Goal: Information Seeking & Learning: Learn about a topic

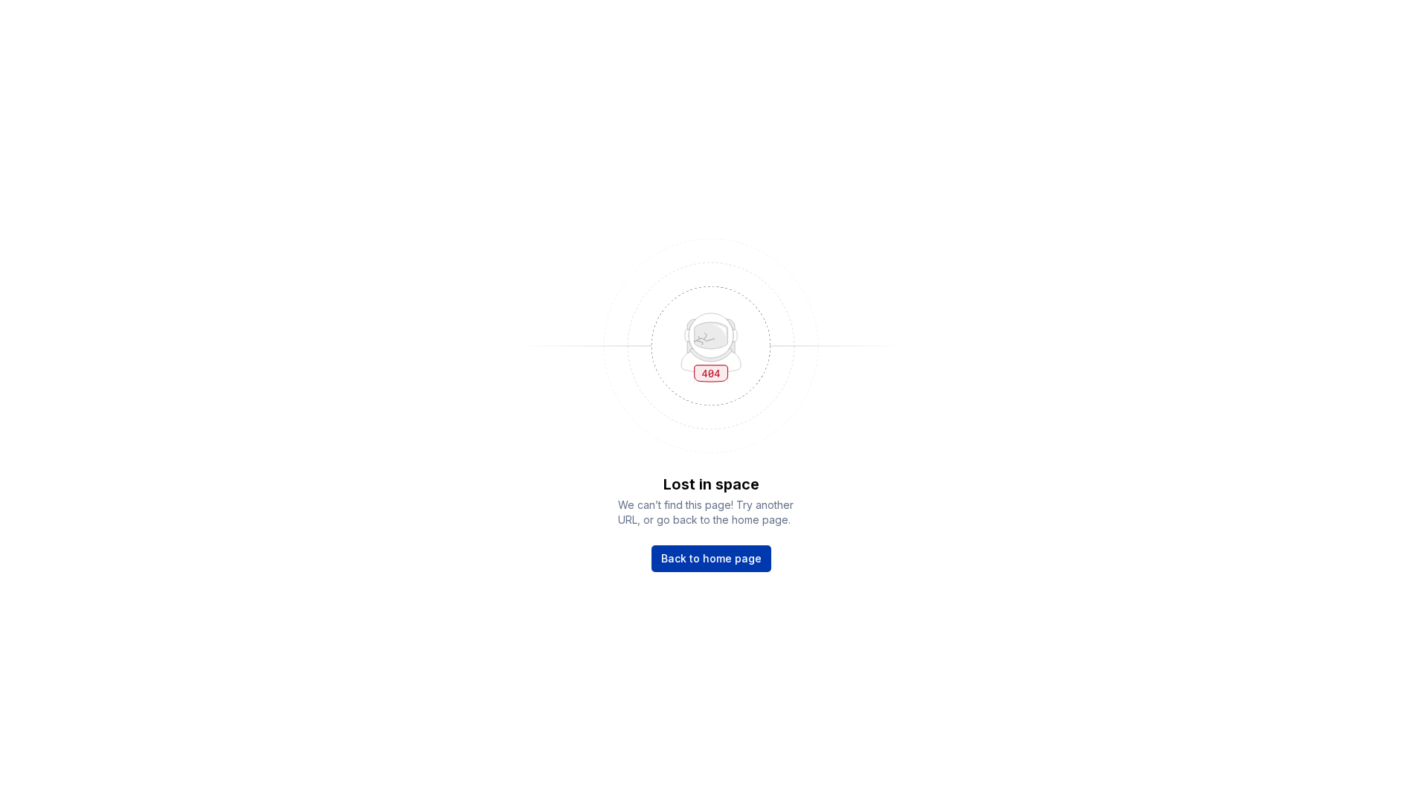
click at [730, 550] on link "Back to home page" at bounding box center [711, 558] width 120 height 27
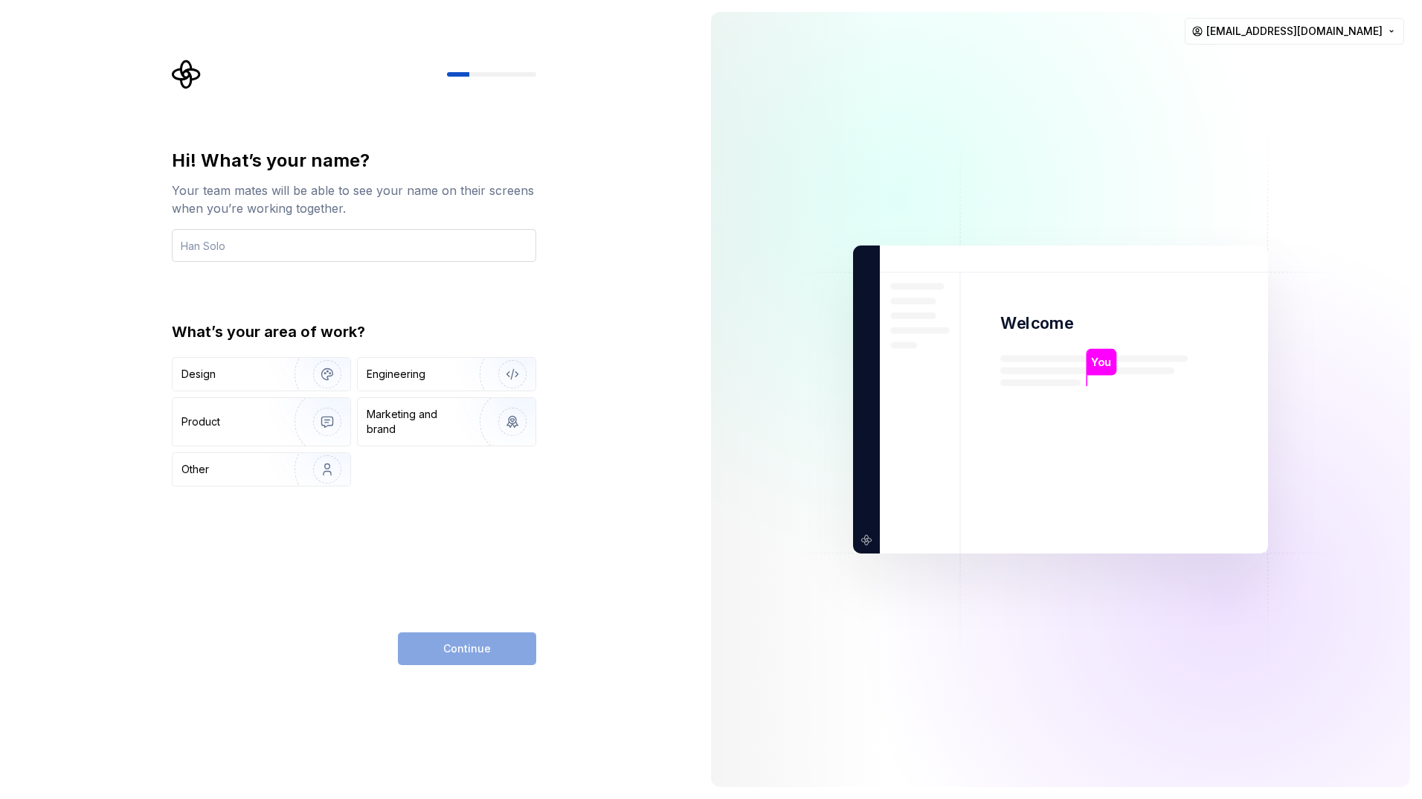
click at [278, 246] on input "text" at bounding box center [354, 245] width 364 height 33
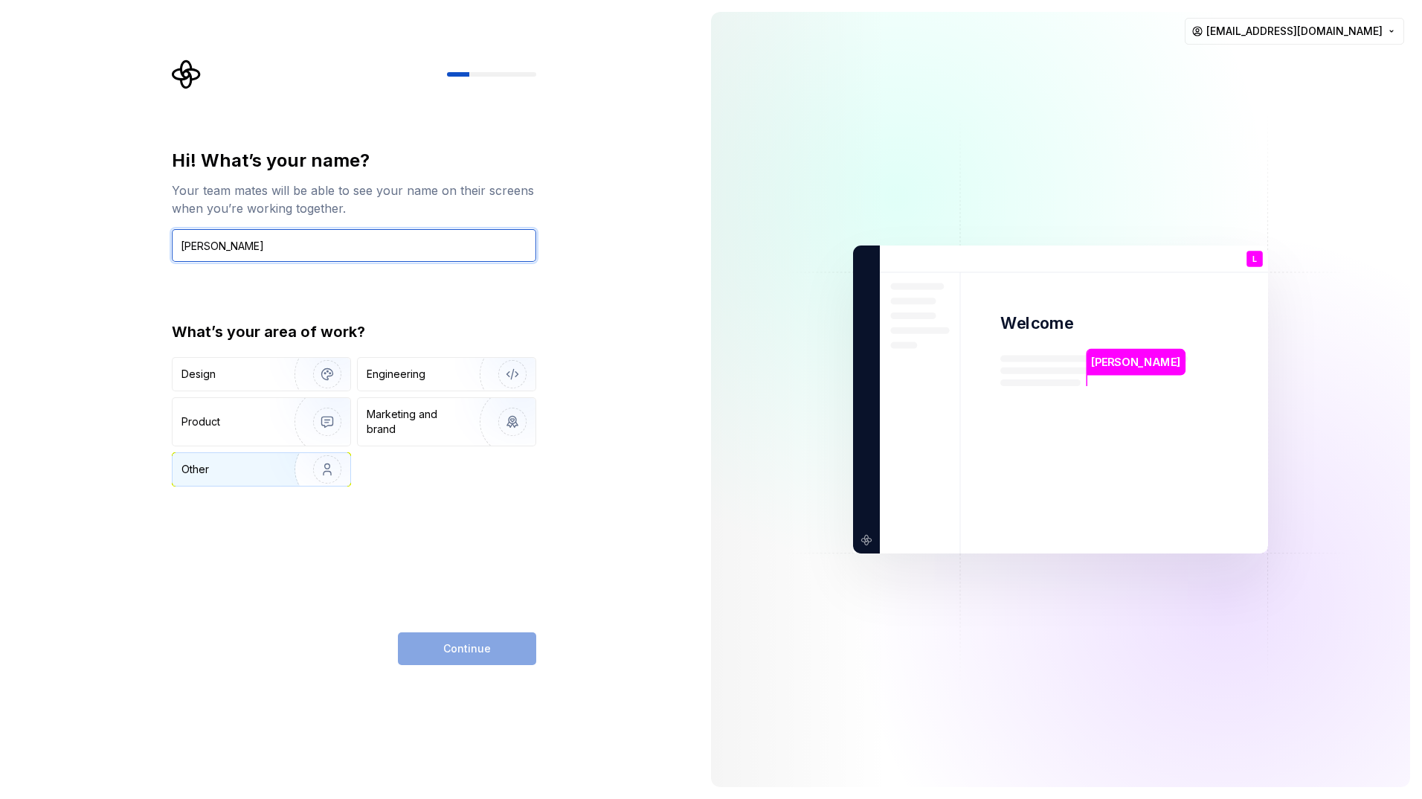
type input "Lucie Jenčková"
click at [258, 475] on div "Other" at bounding box center [224, 469] width 87 height 15
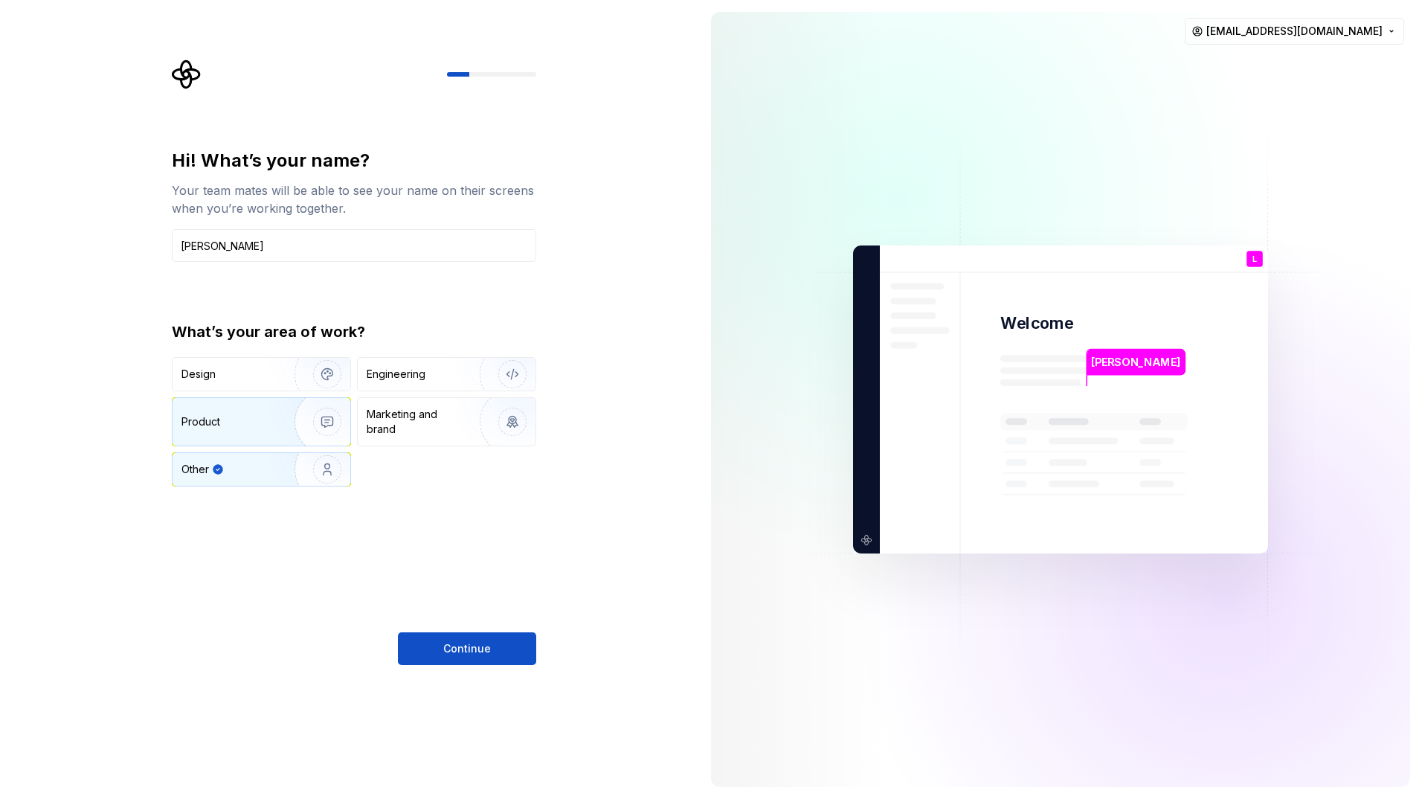
click at [240, 422] on div "Product" at bounding box center [230, 421] width 98 height 15
click at [240, 465] on div "Other" at bounding box center [224, 469] width 87 height 15
click at [455, 651] on span "Continue" at bounding box center [467, 648] width 48 height 15
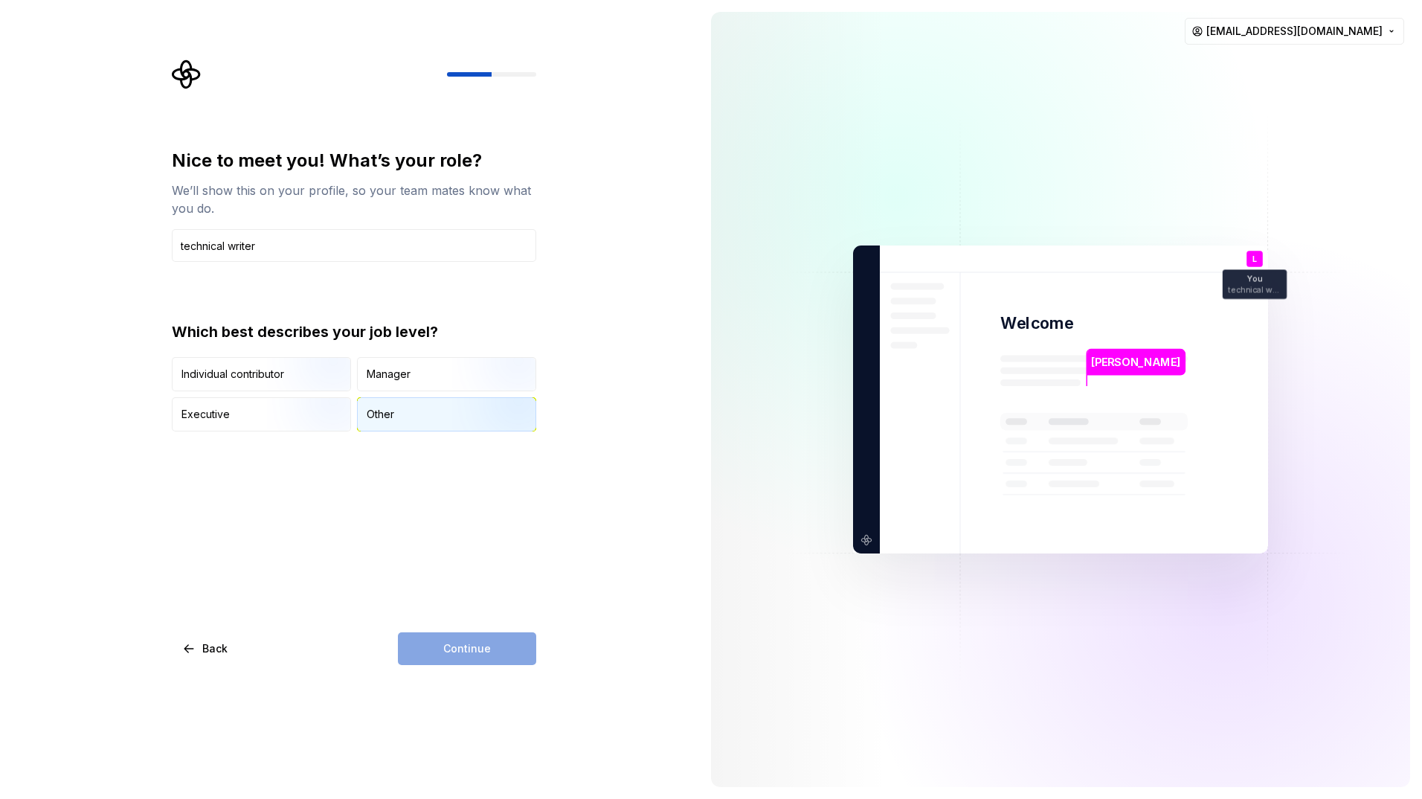
type input "technical writer"
click at [410, 413] on div "Other" at bounding box center [447, 414] width 178 height 33
click at [471, 650] on span "Continue" at bounding box center [467, 648] width 48 height 15
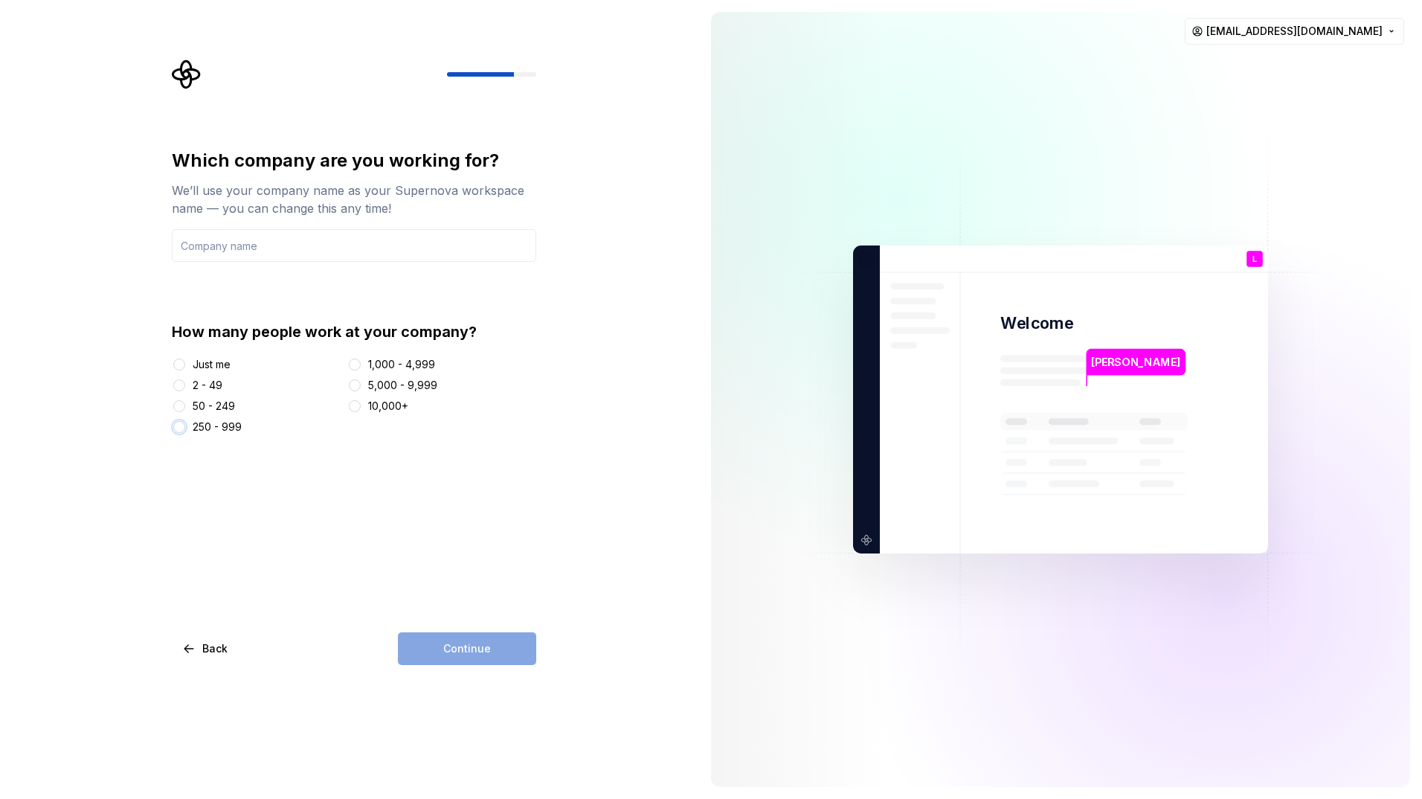
click at [174, 425] on button "250 - 999" at bounding box center [179, 427] width 12 height 12
click at [462, 645] on div "Continue" at bounding box center [467, 648] width 138 height 33
click at [217, 249] on input "text" at bounding box center [354, 245] width 364 height 33
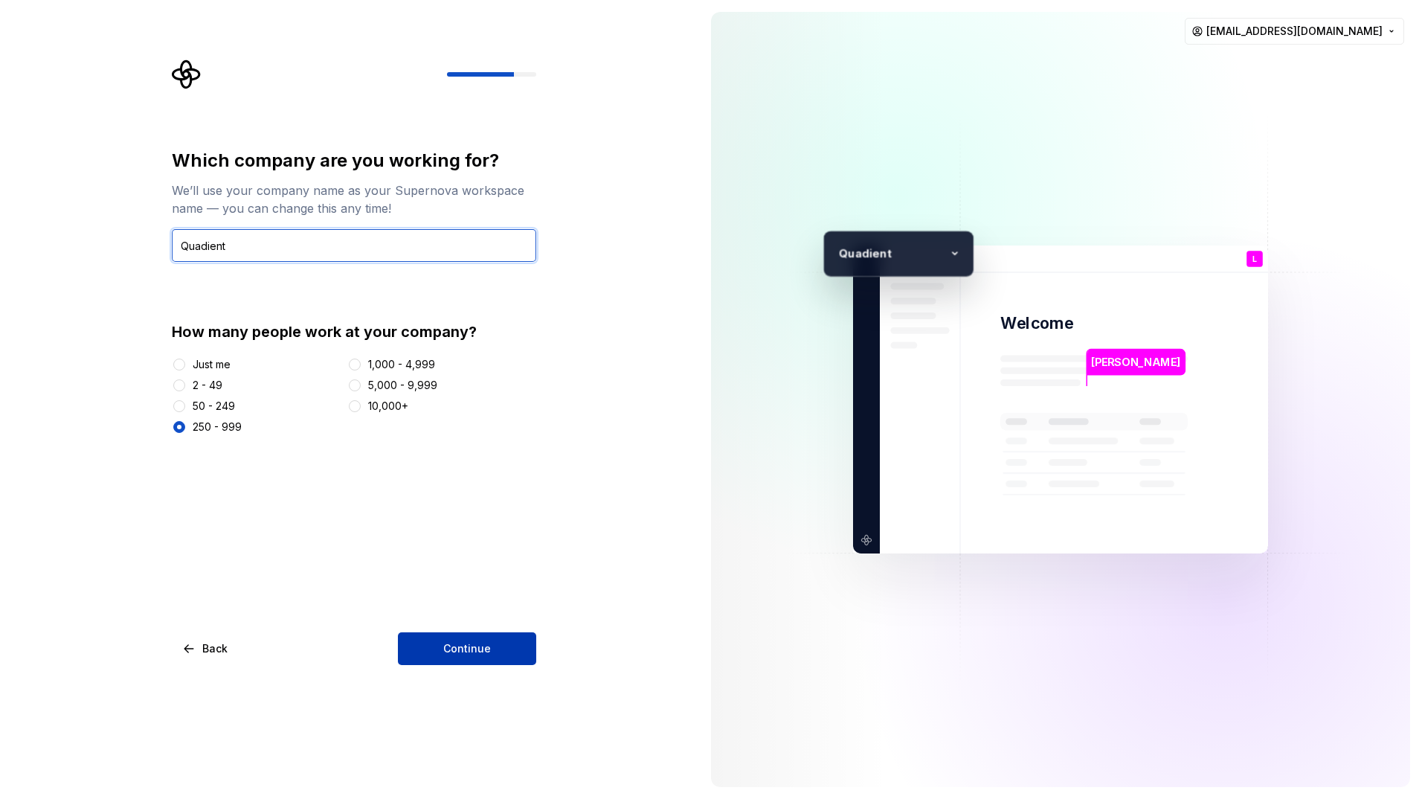
type input "Quadient"
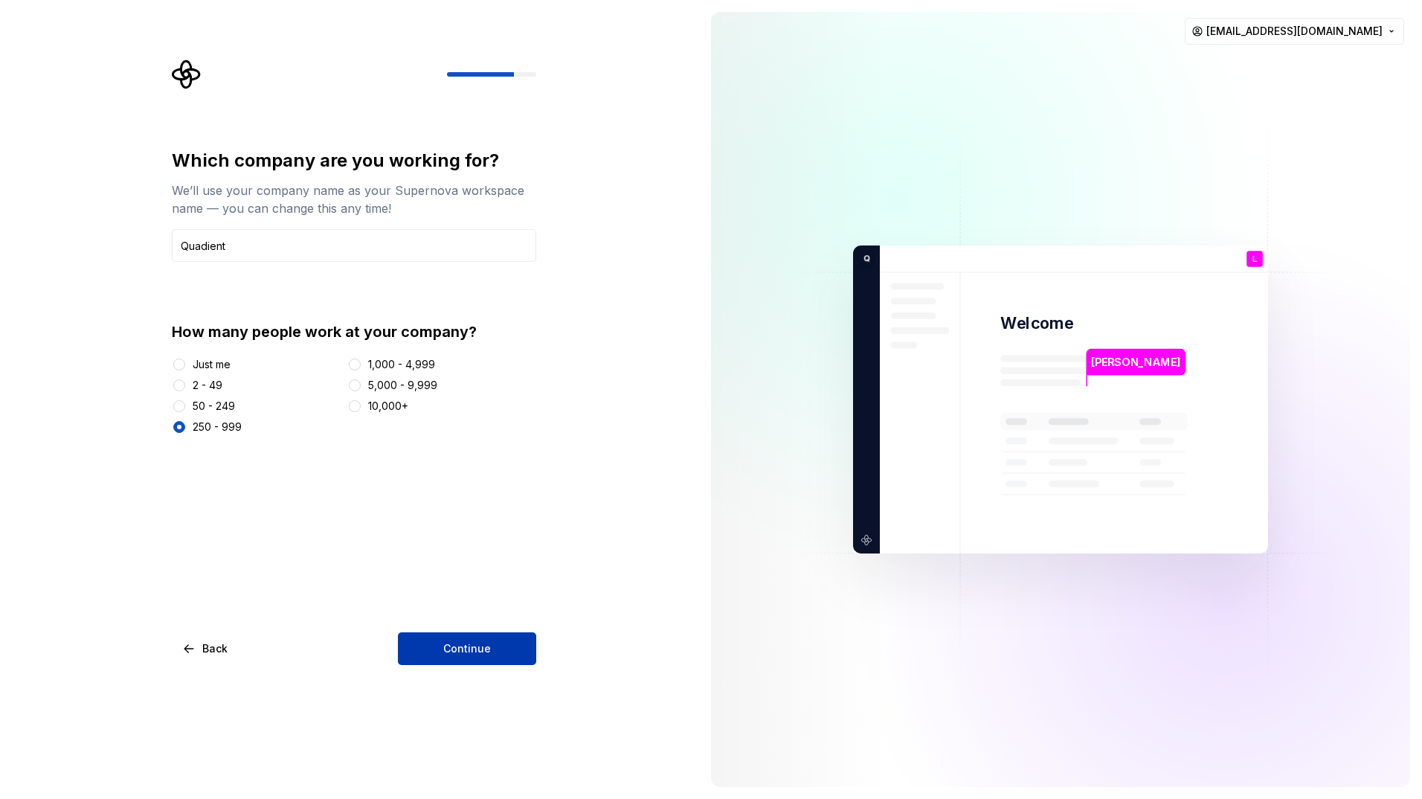
click at [435, 643] on button "Continue" at bounding box center [467, 648] width 138 height 33
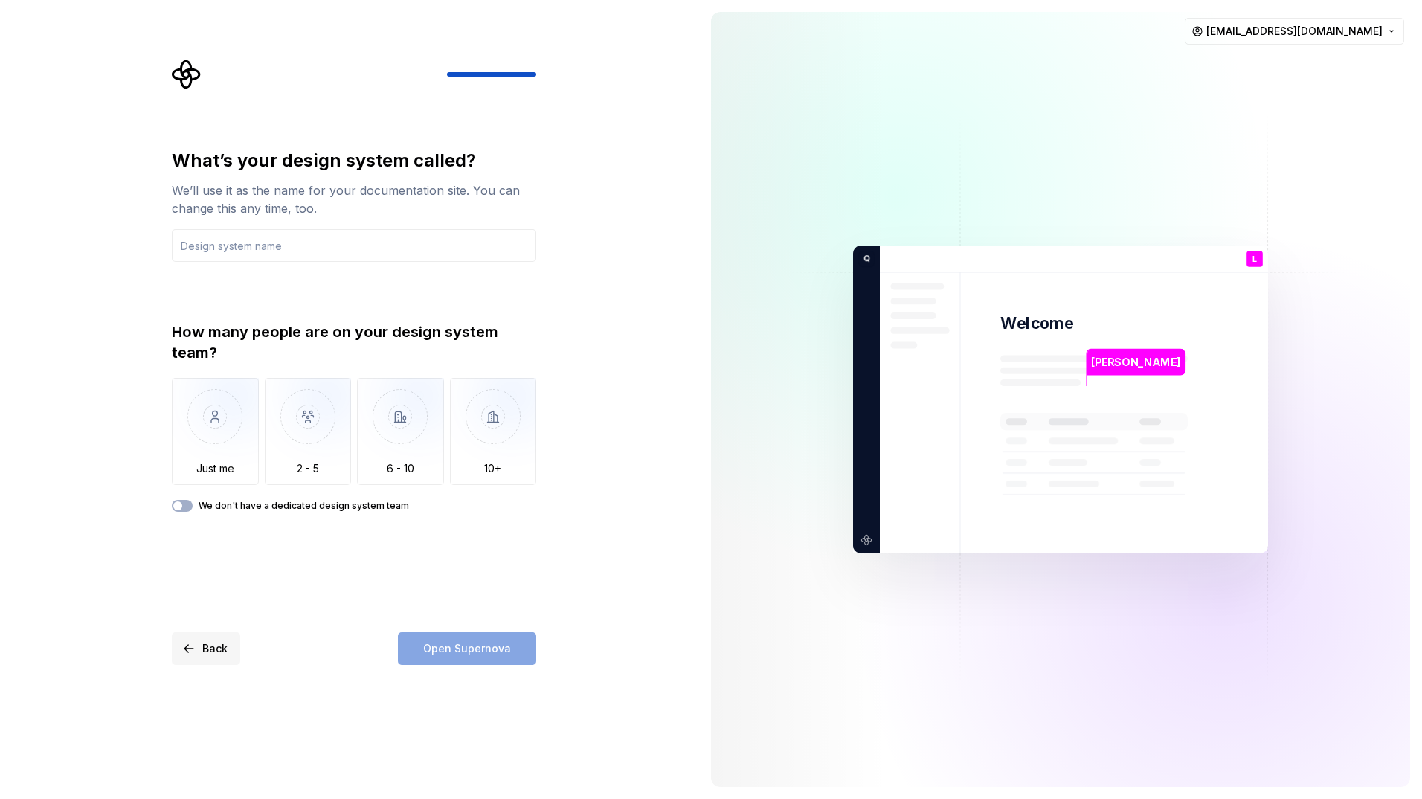
click at [186, 652] on button "Back" at bounding box center [206, 648] width 68 height 33
click at [190, 648] on button "Back" at bounding box center [206, 648] width 68 height 33
click at [190, 646] on button "Back" at bounding box center [206, 648] width 68 height 33
click at [191, 642] on button "Back" at bounding box center [206, 648] width 68 height 33
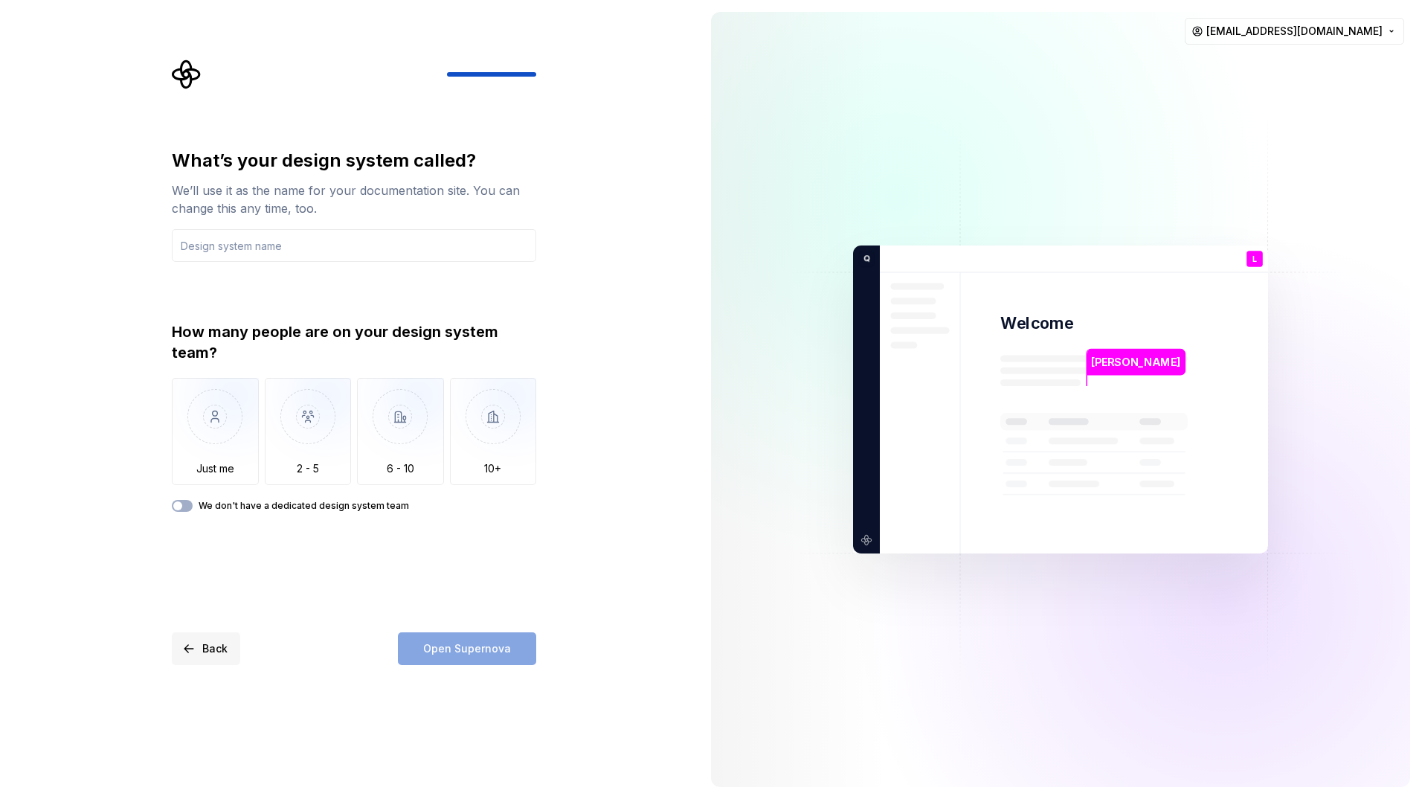
click at [191, 641] on button "Back" at bounding box center [206, 648] width 68 height 33
click at [211, 650] on span "Back" at bounding box center [214, 648] width 25 height 15
click at [205, 648] on span "Back" at bounding box center [214, 648] width 25 height 15
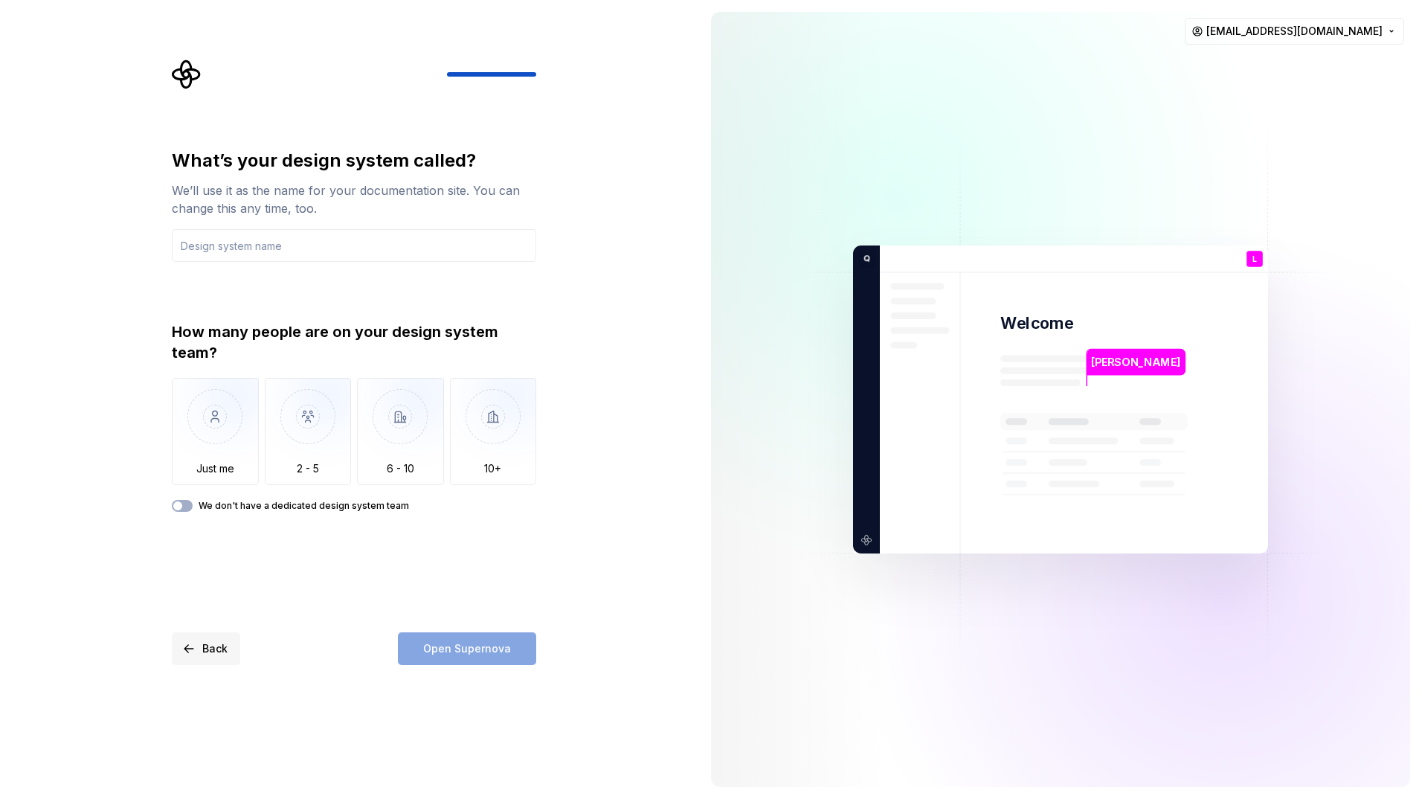
click at [205, 648] on span "Back" at bounding box center [214, 648] width 25 height 15
click at [195, 642] on button "Back" at bounding box center [206, 648] width 68 height 33
click at [206, 655] on span "Back" at bounding box center [214, 648] width 25 height 15
click at [206, 654] on span "Back" at bounding box center [214, 648] width 25 height 15
click at [193, 657] on button "Back" at bounding box center [206, 648] width 68 height 33
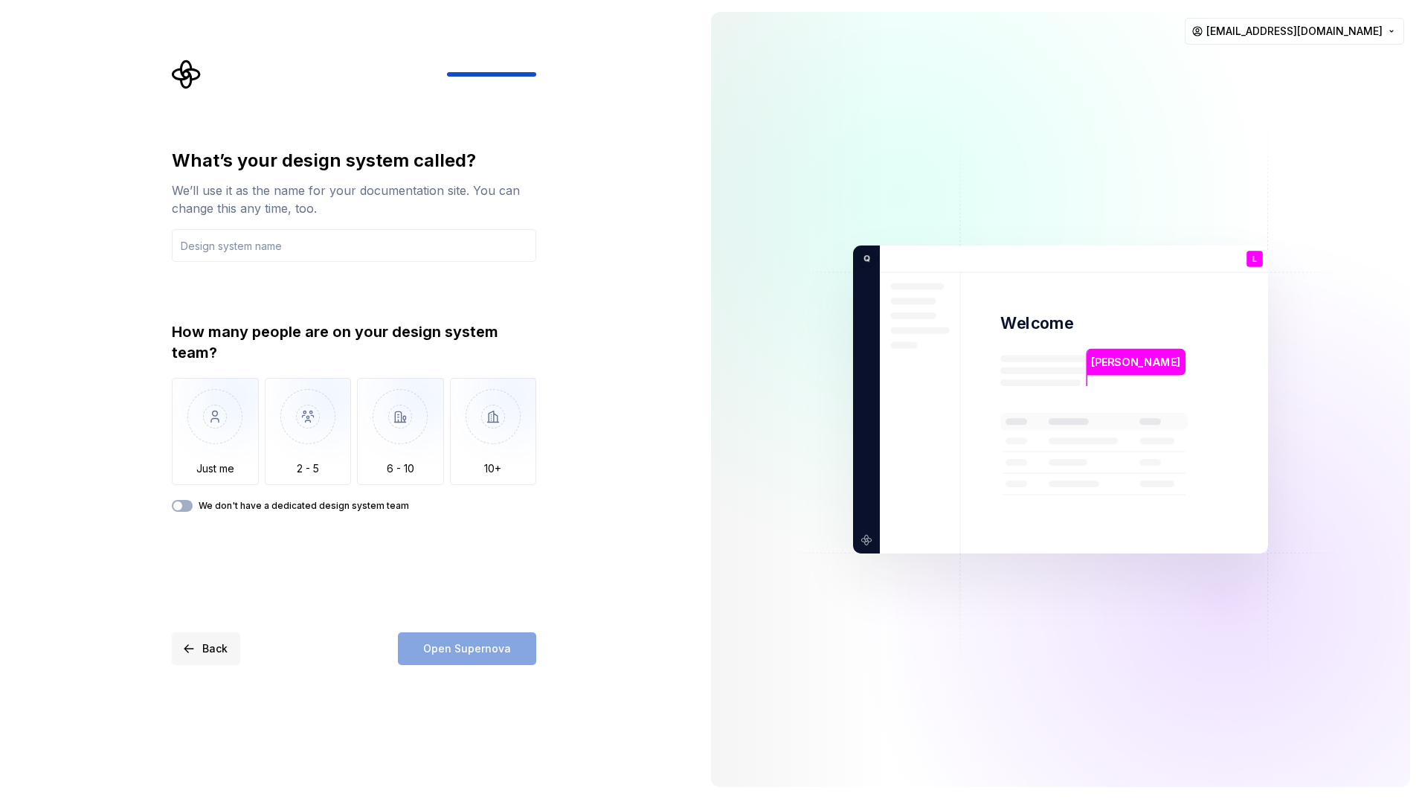
click at [193, 658] on button "Back" at bounding box center [206, 648] width 68 height 33
click at [197, 648] on button "Back" at bounding box center [206, 648] width 68 height 33
click at [200, 639] on button "Back" at bounding box center [206, 648] width 68 height 33
click at [200, 640] on button "Back" at bounding box center [206, 648] width 68 height 33
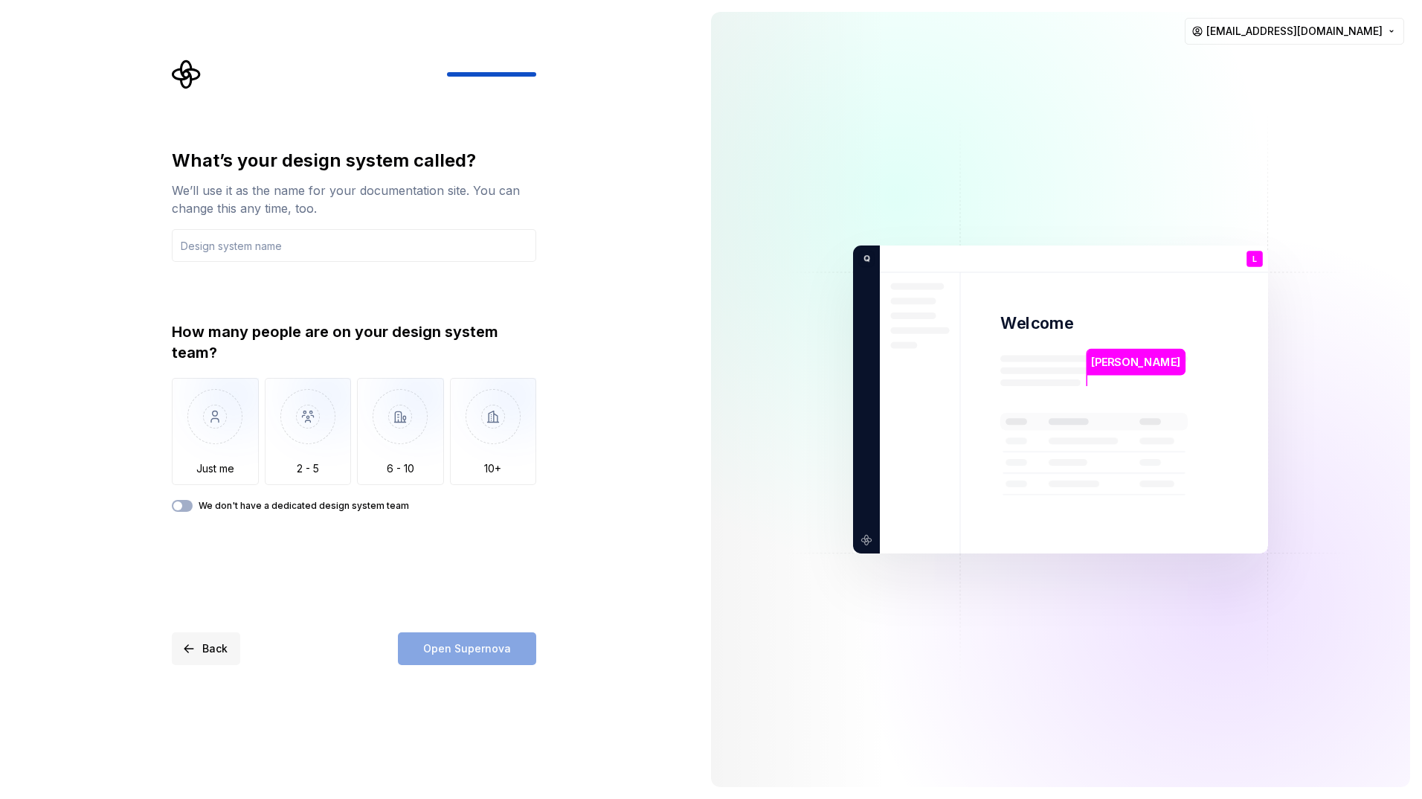
click at [203, 646] on span "Back" at bounding box center [214, 648] width 25 height 15
click at [216, 641] on span "Back" at bounding box center [214, 648] width 25 height 15
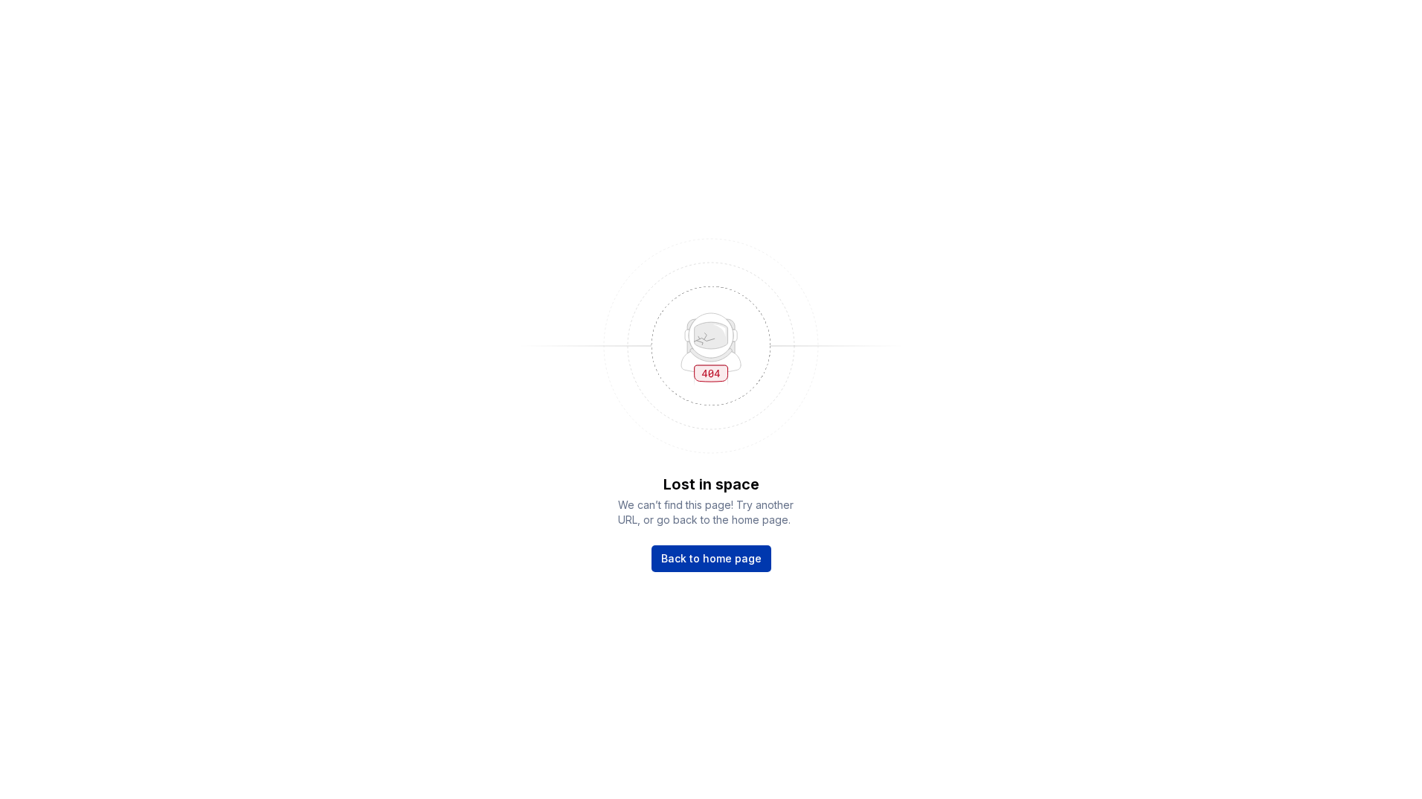
click at [709, 562] on span "Back to home page" at bounding box center [711, 558] width 100 height 15
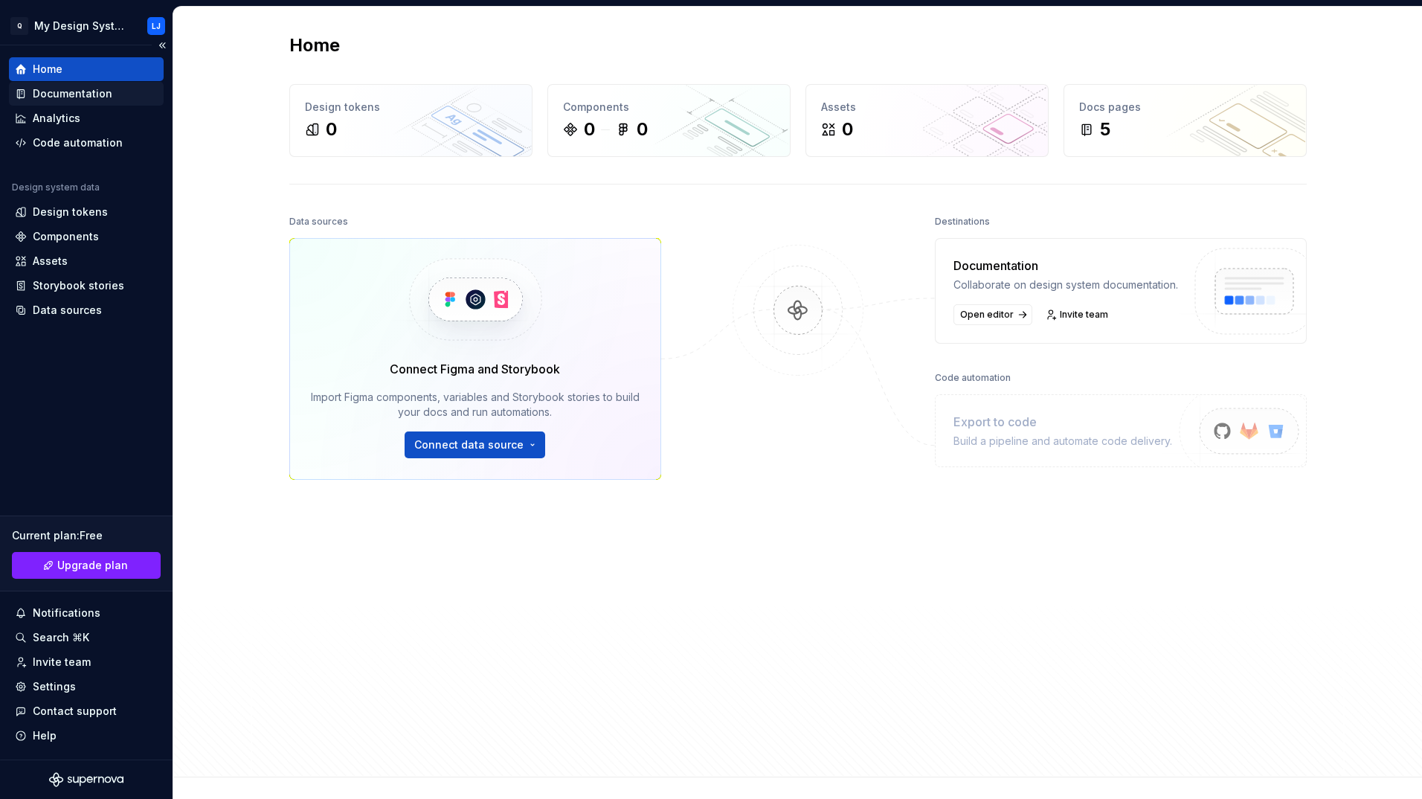
click at [50, 93] on div "Documentation" at bounding box center [73, 93] width 80 height 15
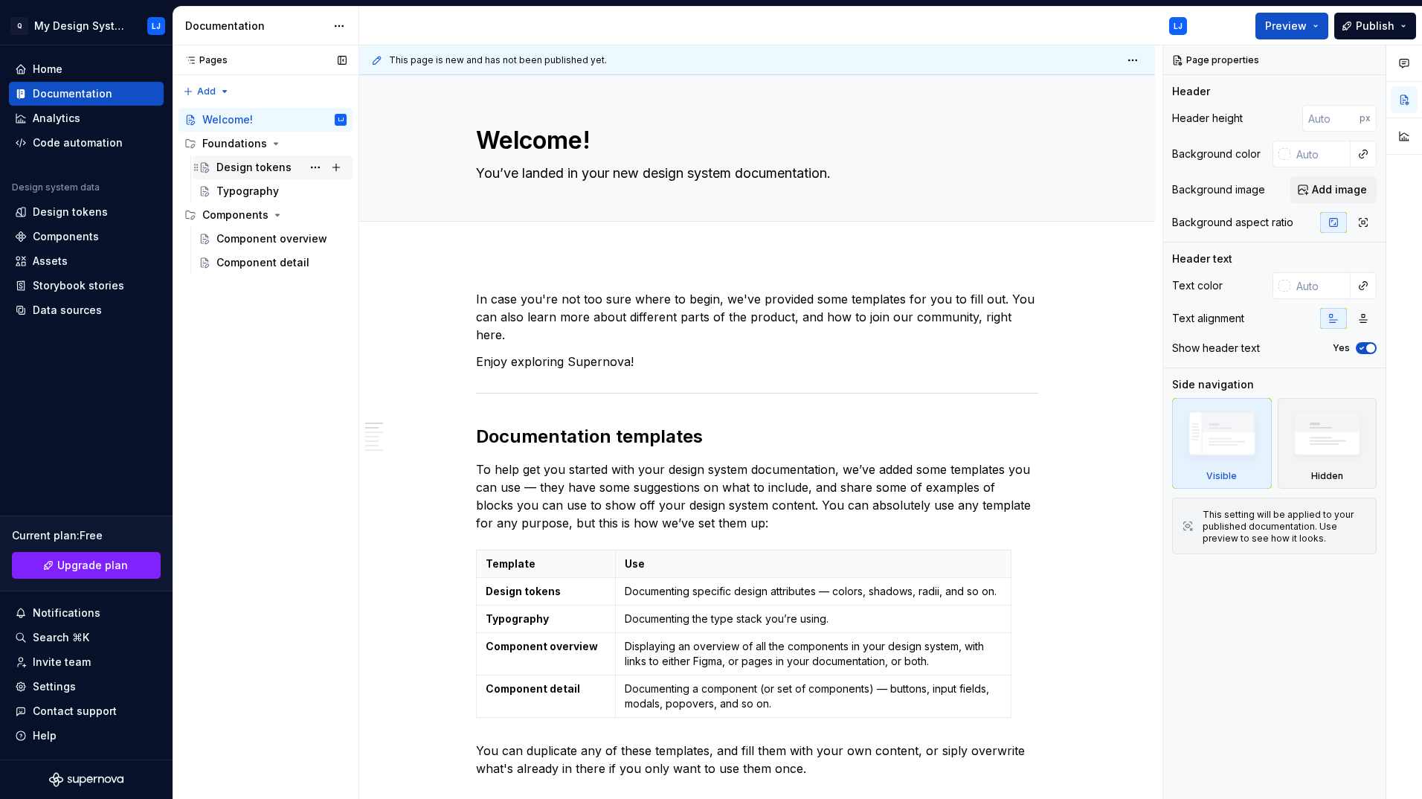
click at [255, 167] on div "Design tokens" at bounding box center [253, 167] width 75 height 15
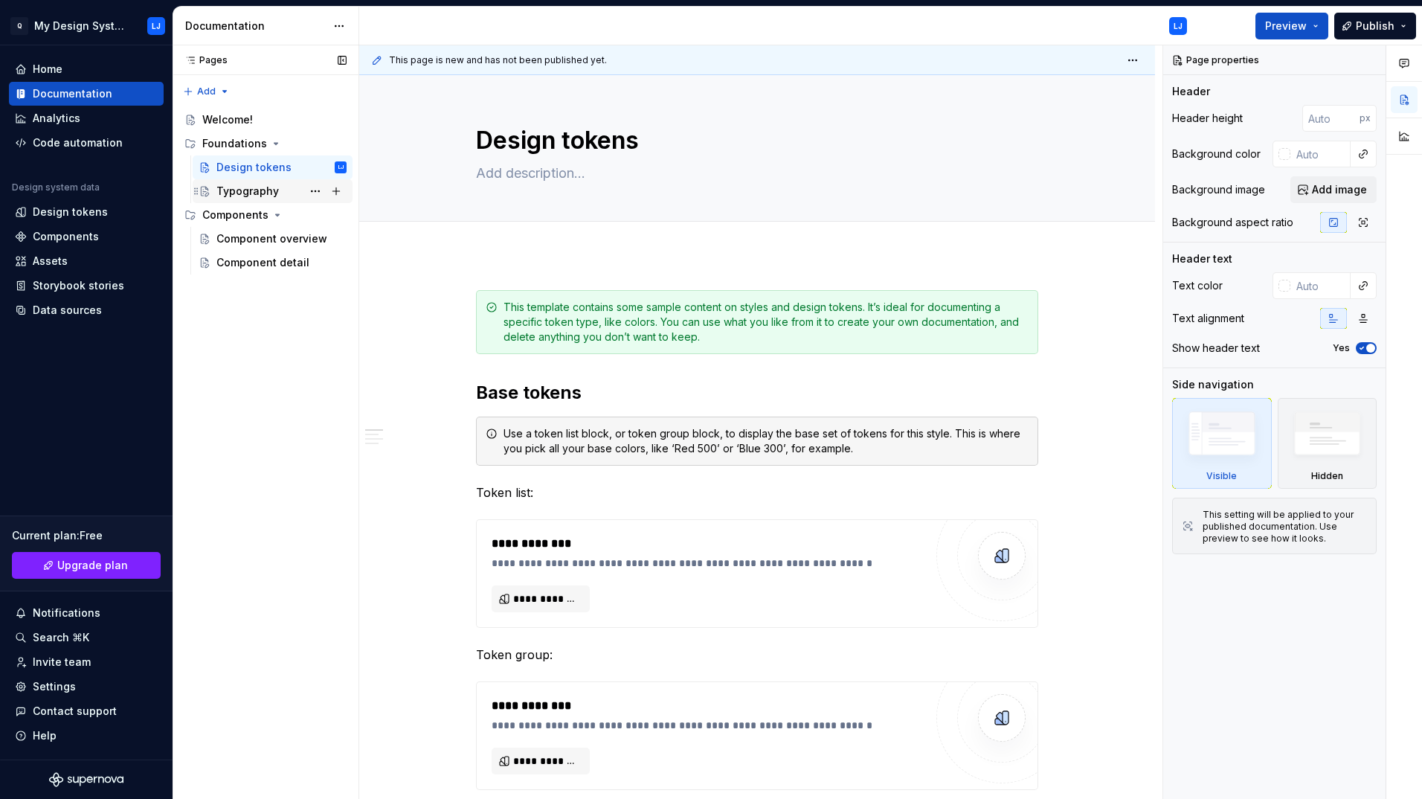
click at [246, 187] on div "Typography" at bounding box center [247, 191] width 62 height 15
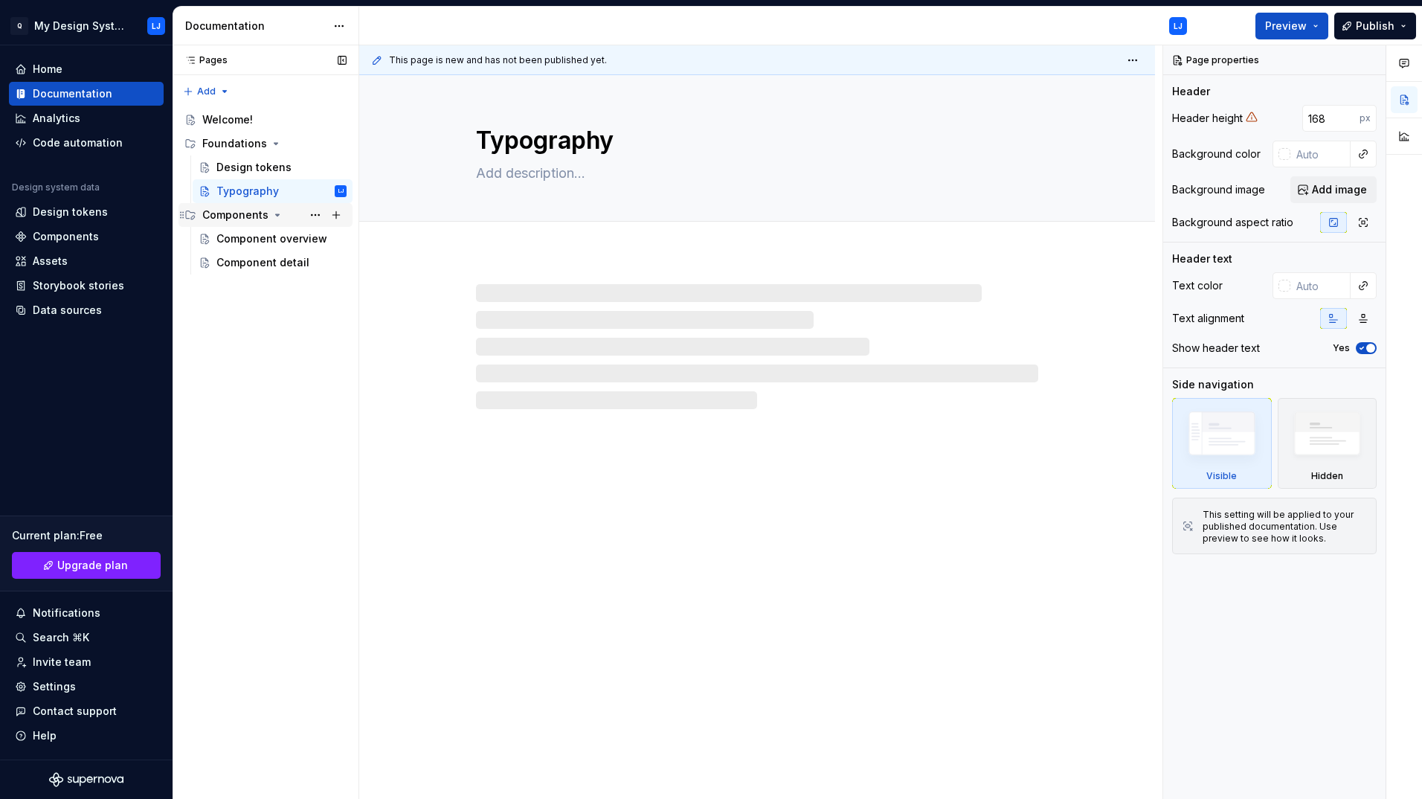
click at [241, 216] on div "Components" at bounding box center [235, 214] width 66 height 15
click at [239, 208] on div "Components" at bounding box center [235, 214] width 66 height 15
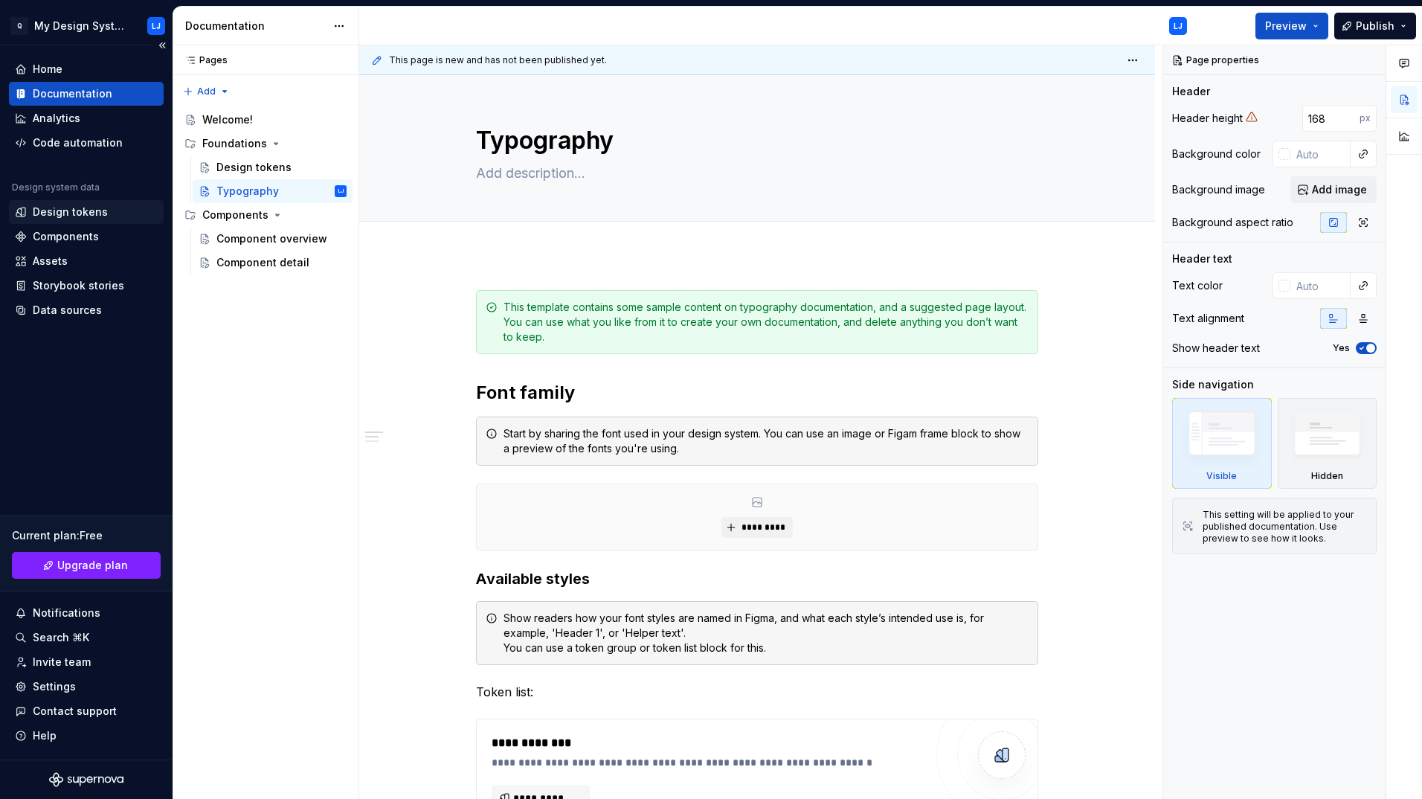
type textarea "*"
click at [63, 213] on div "Design tokens" at bounding box center [70, 212] width 75 height 15
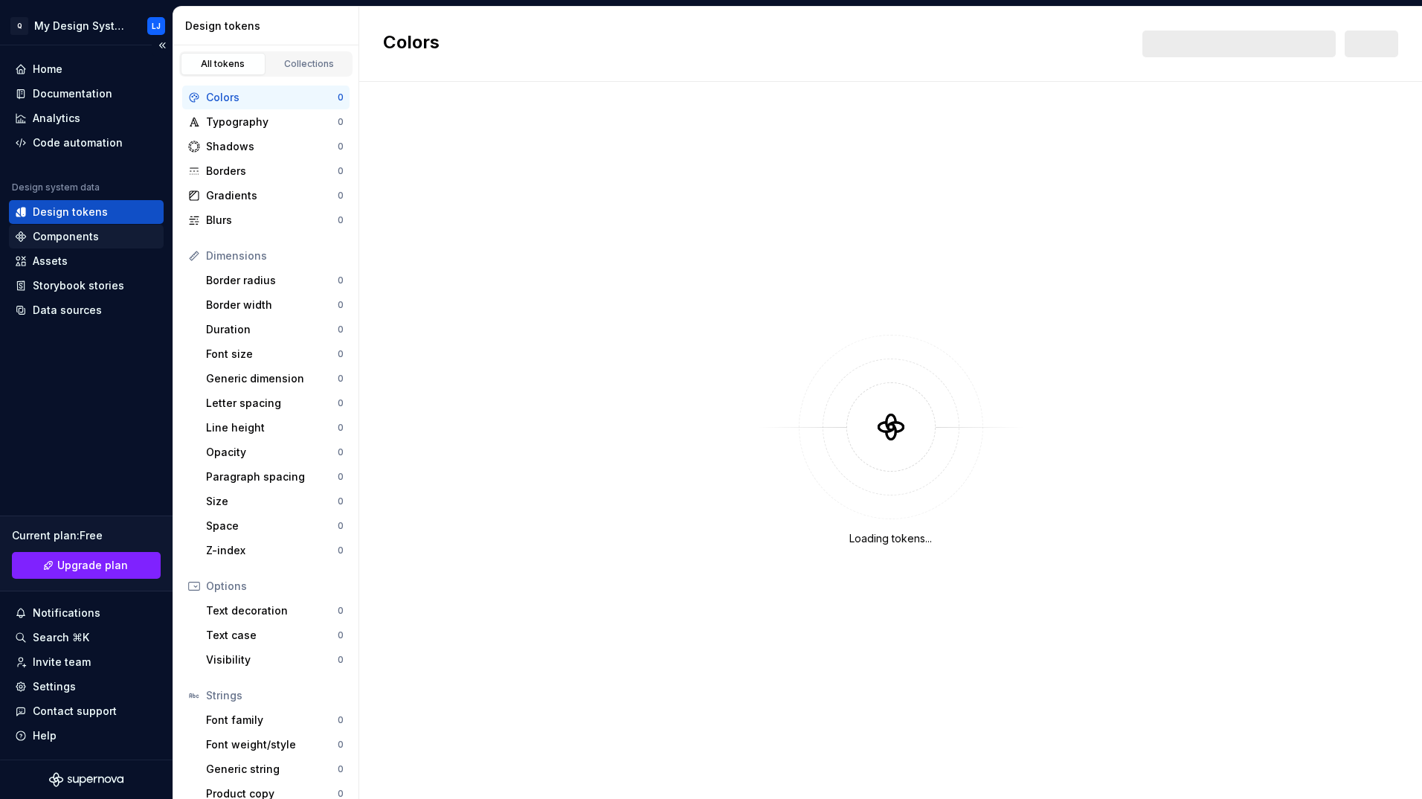
click at [62, 232] on div "Components" at bounding box center [66, 236] width 66 height 15
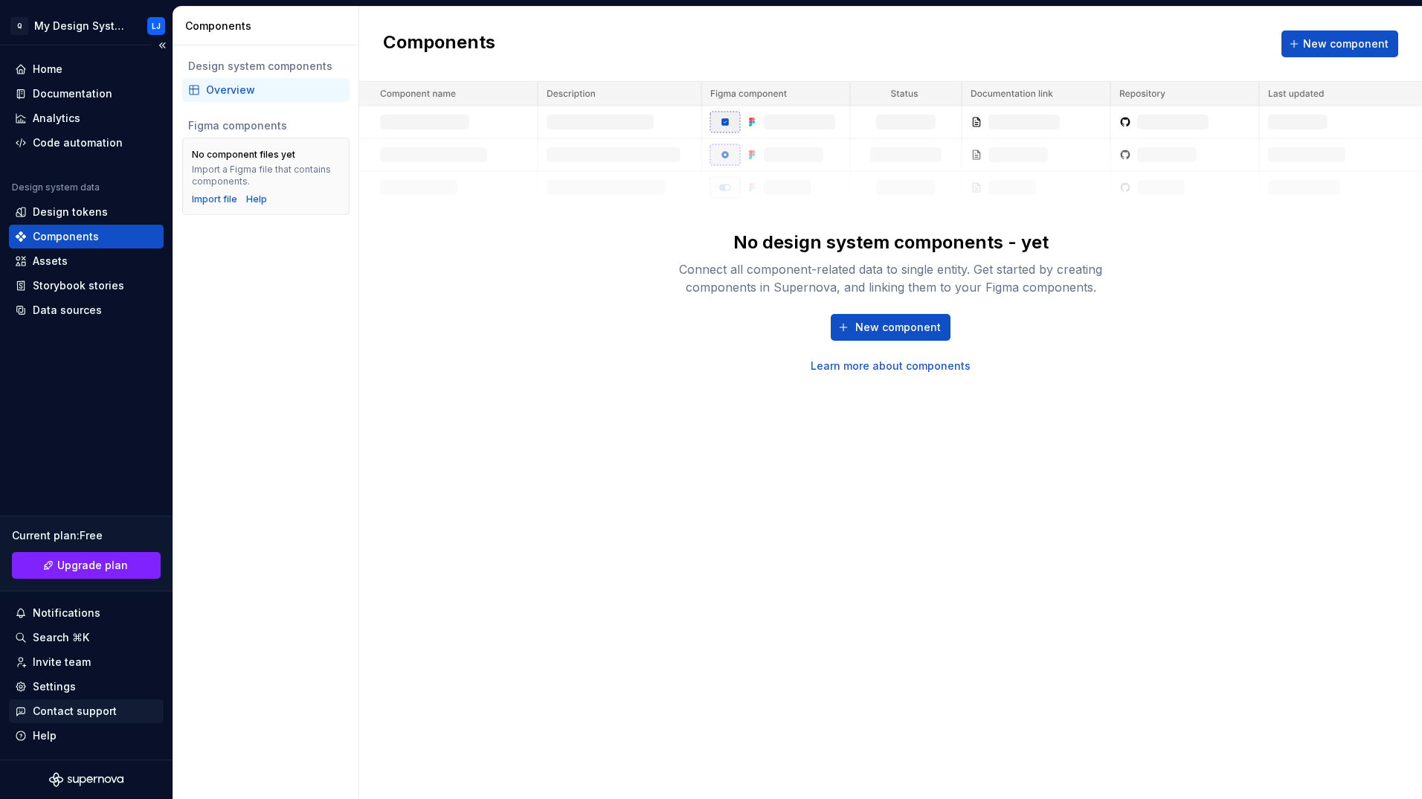
click at [62, 712] on div "Contact support" at bounding box center [75, 711] width 84 height 15
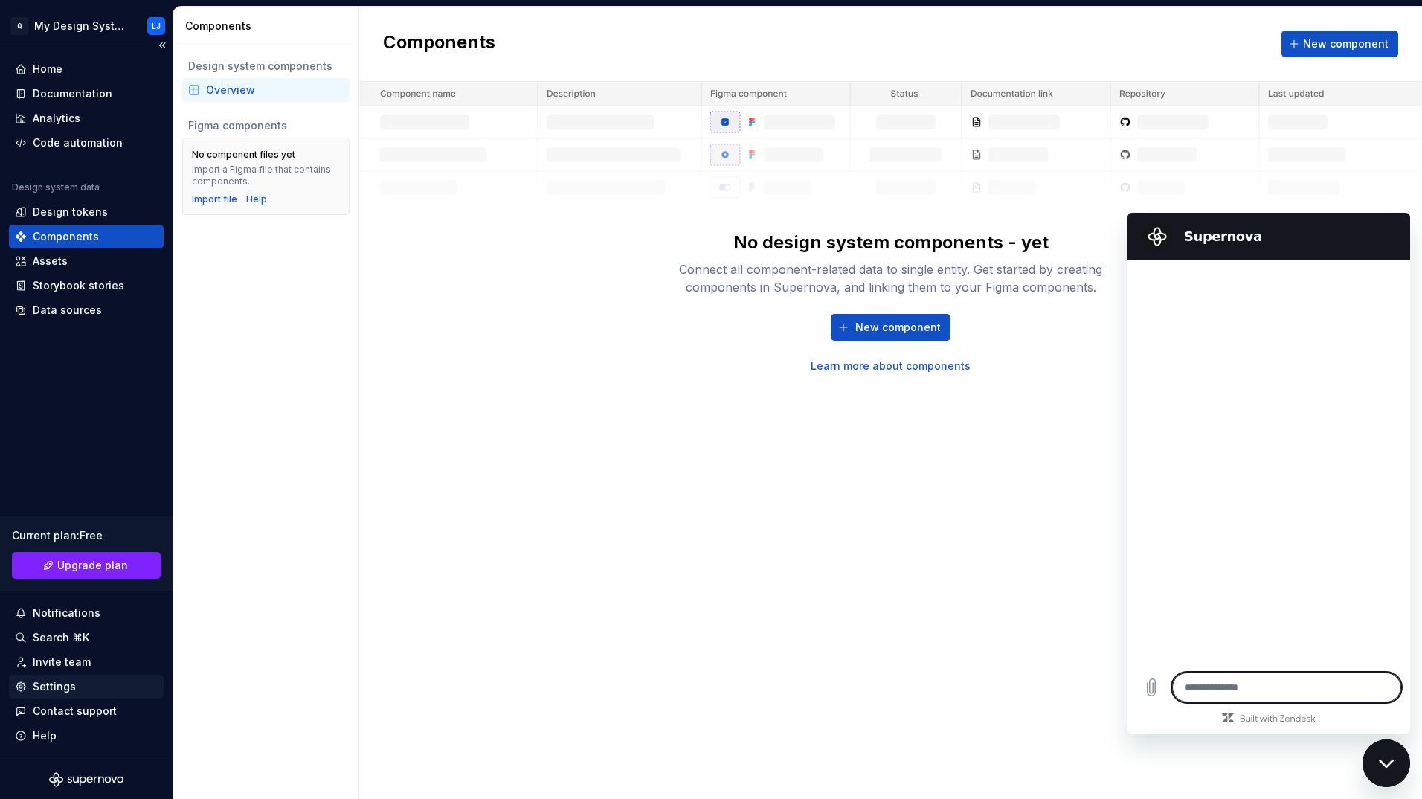
click at [66, 689] on div "Settings" at bounding box center [54, 686] width 43 height 15
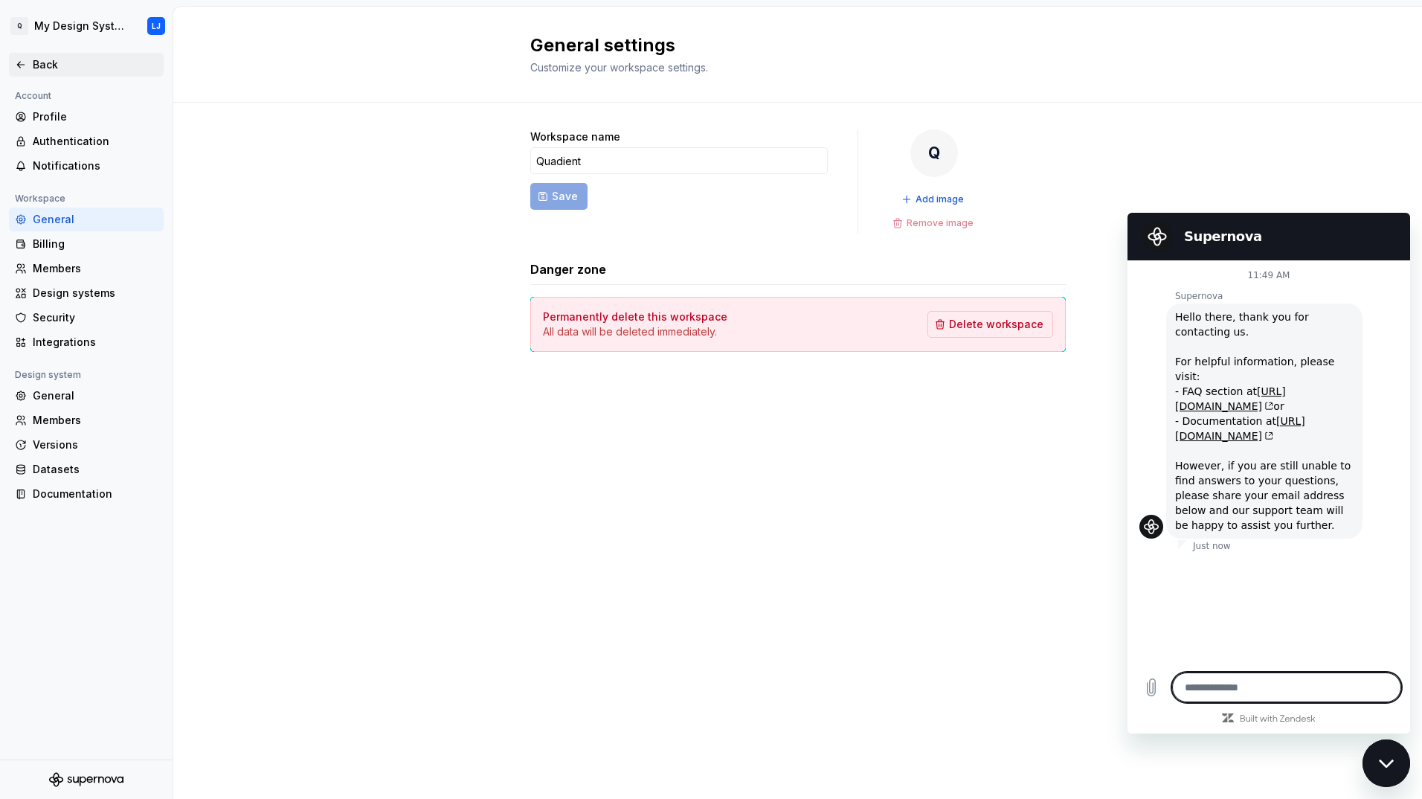
type textarea "*"
click at [25, 60] on icon at bounding box center [21, 65] width 12 height 12
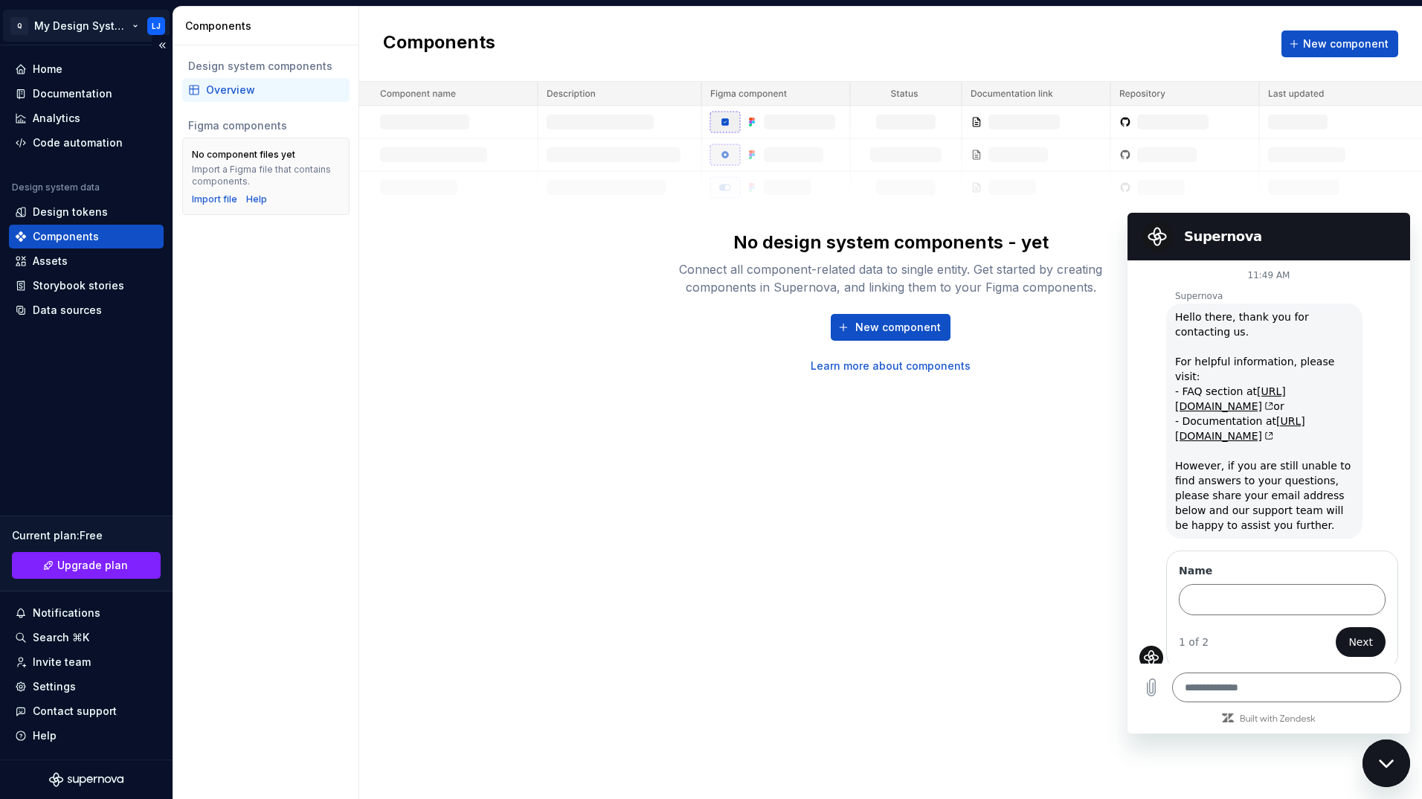
click at [76, 25] on html "Q My Design System LJ Home Documentation Analytics Code automation Design syste…" at bounding box center [711, 399] width 1422 height 799
click at [410, 422] on html "Q My Design System LJ Home Documentation Analytics Code automation Design syste…" at bounding box center [711, 399] width 1422 height 799
click at [72, 312] on div "Data sources" at bounding box center [67, 310] width 69 height 15
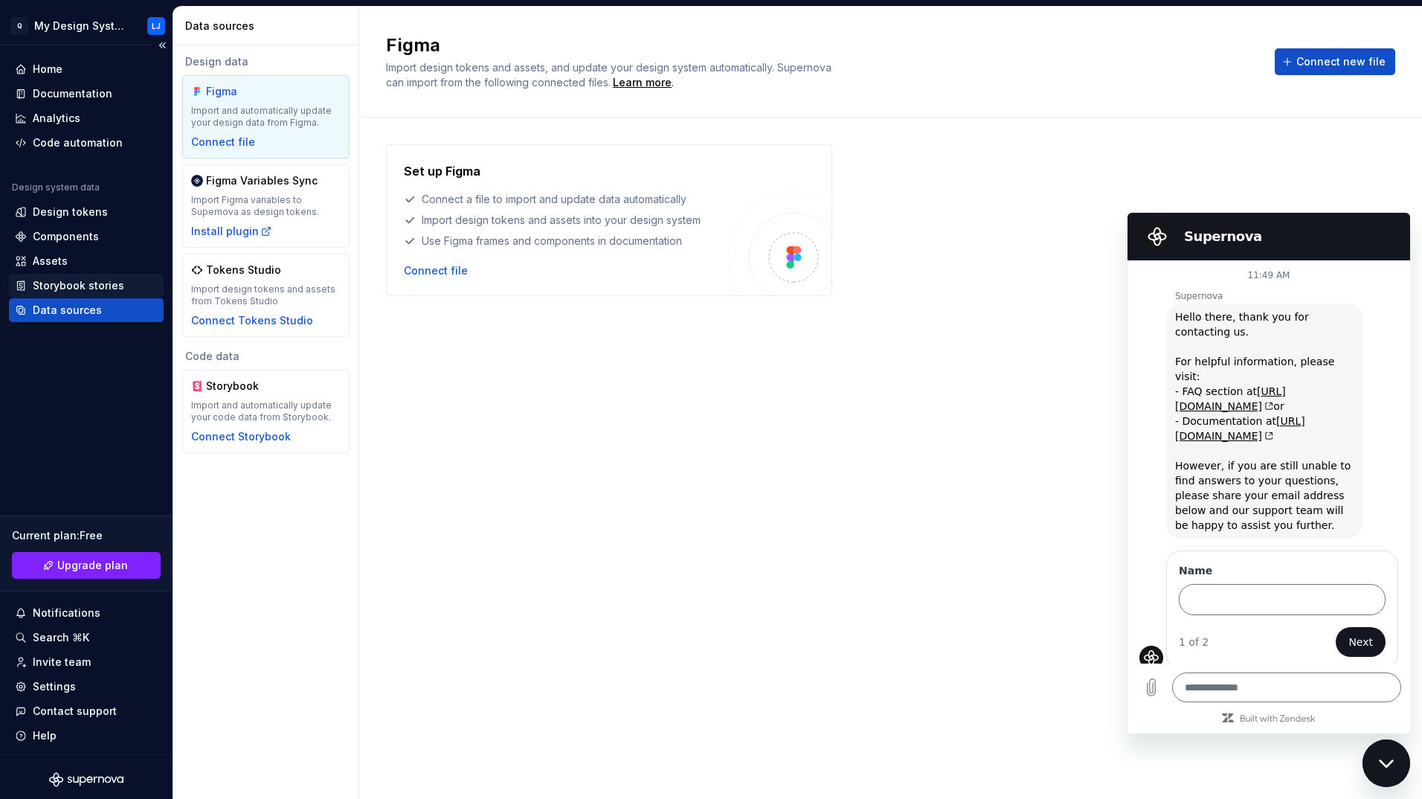
click at [71, 288] on div "Storybook stories" at bounding box center [78, 285] width 91 height 15
